Goal: Navigation & Orientation: Understand site structure

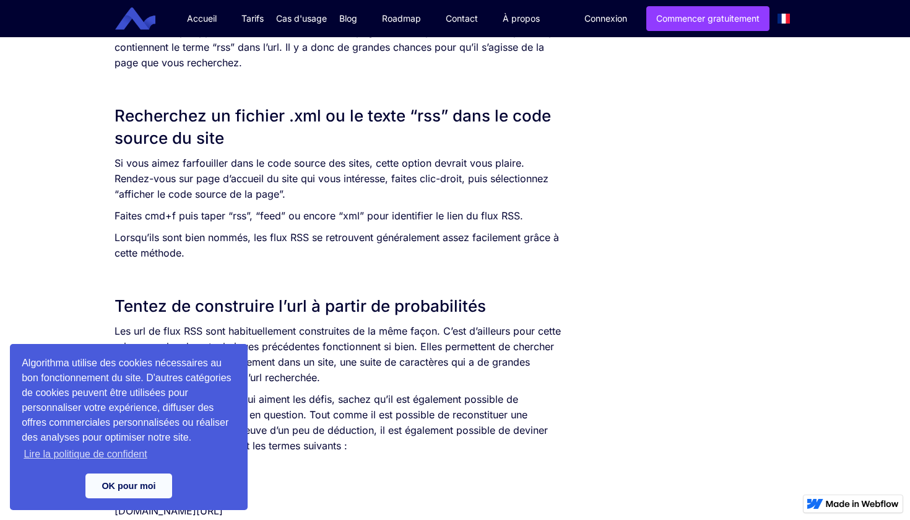
scroll to position [1464, 0]
click at [160, 481] on link "OK pour moi" at bounding box center [128, 485] width 87 height 25
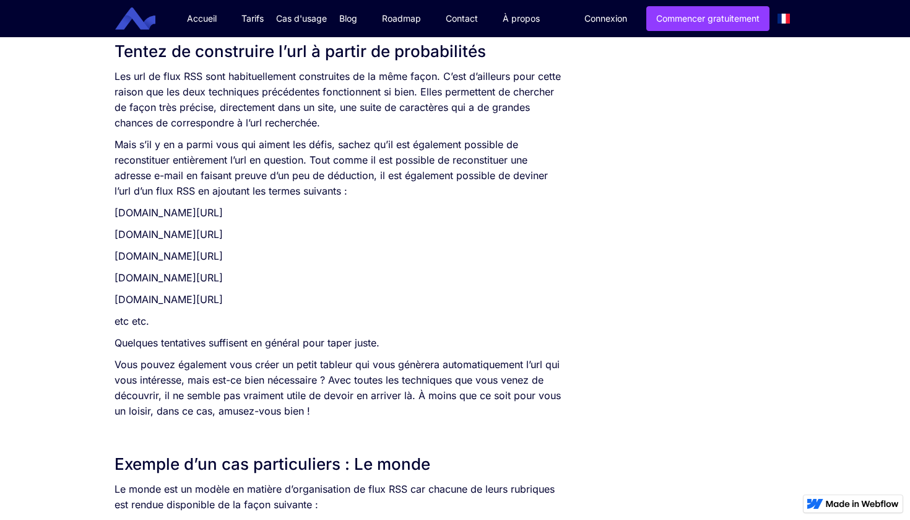
scroll to position [1718, 0]
click at [306, 20] on div "Cas d'usage" at bounding box center [301, 18] width 51 height 12
click at [324, 64] on link "veille concurrentielle" at bounding box center [323, 62] width 82 height 12
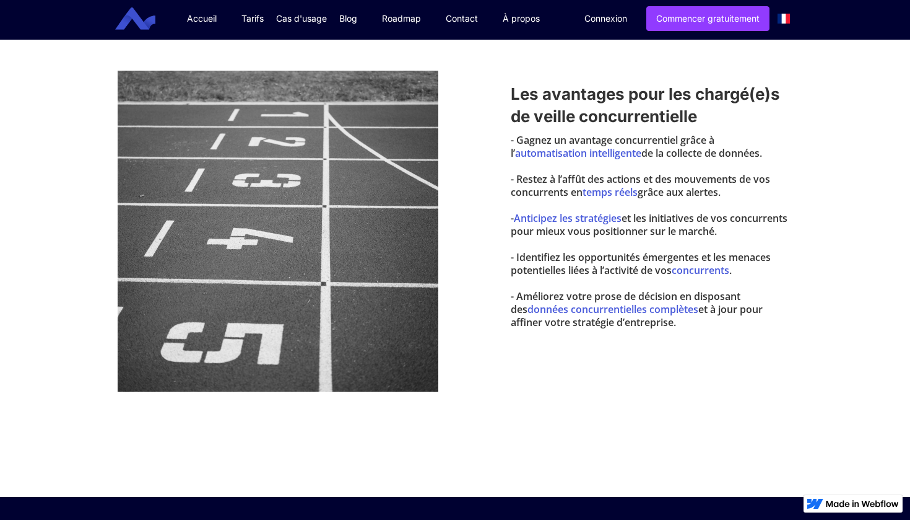
scroll to position [417, 0]
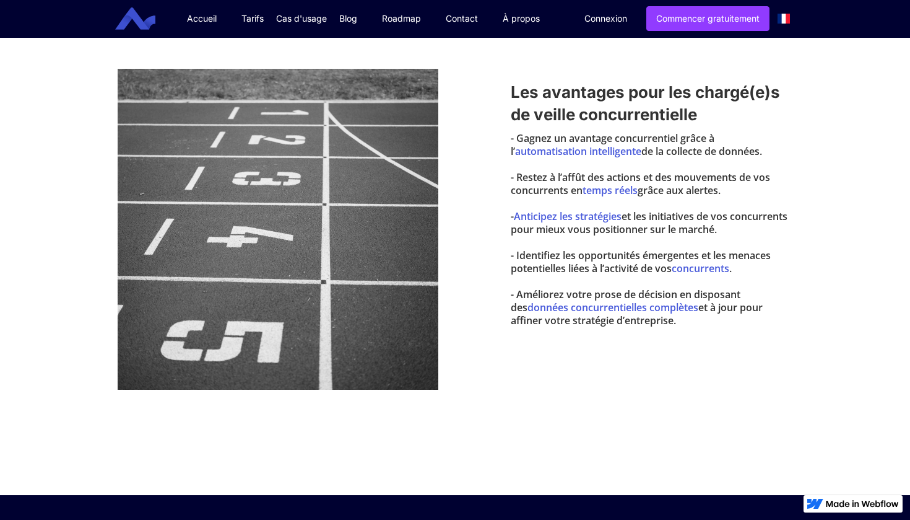
click at [316, 19] on div "Cas d'usage" at bounding box center [301, 18] width 51 height 12
click at [318, 62] on link "veille concurrentielle" at bounding box center [327, 62] width 90 height 12
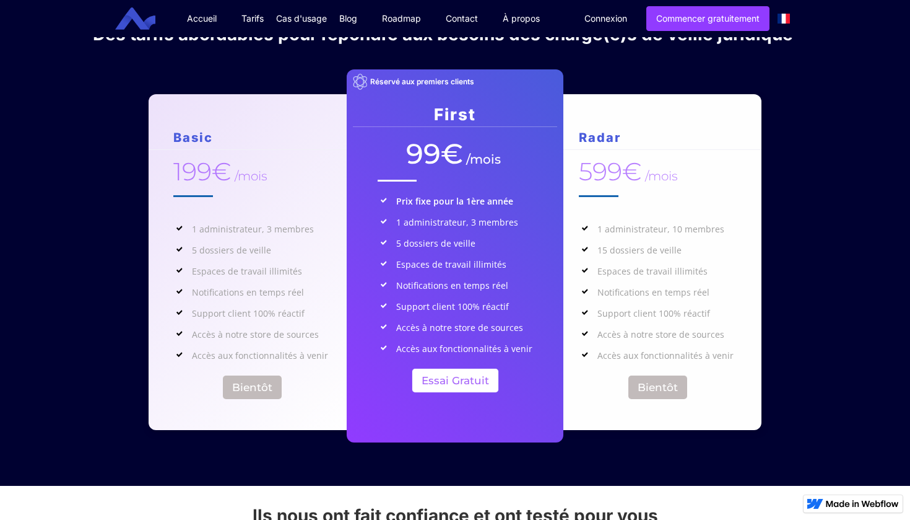
scroll to position [1863, 0]
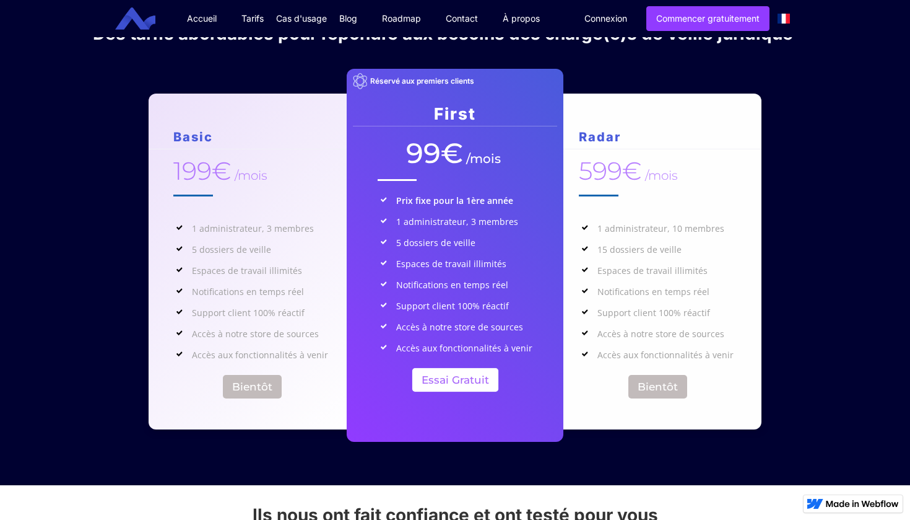
click at [304, 18] on div "Cas d'usage" at bounding box center [301, 18] width 51 height 12
click at [398, 17] on link "Roadmap" at bounding box center [402, 18] width 64 height 37
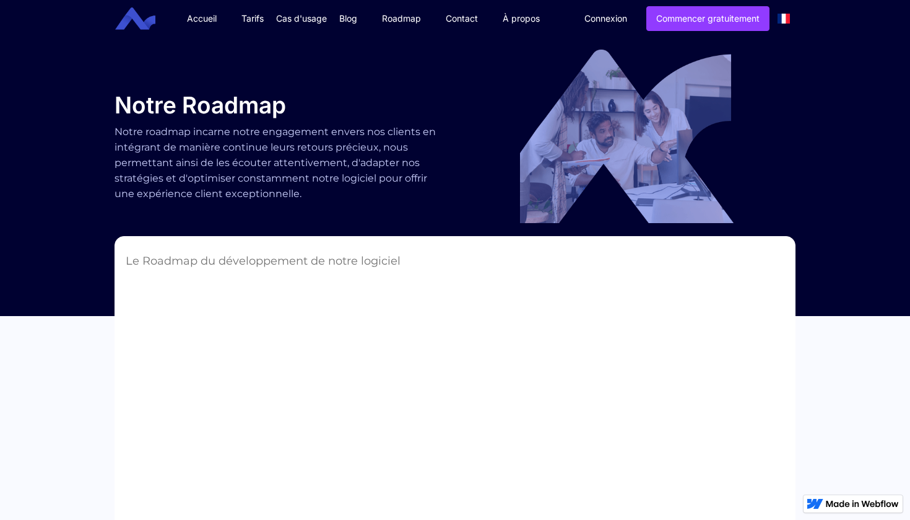
click at [798, 53] on div at bounding box center [628, 136] width 347 height 173
click at [202, 18] on link "Accueil" at bounding box center [202, 18] width 54 height 37
